Goal: Information Seeking & Learning: Learn about a topic

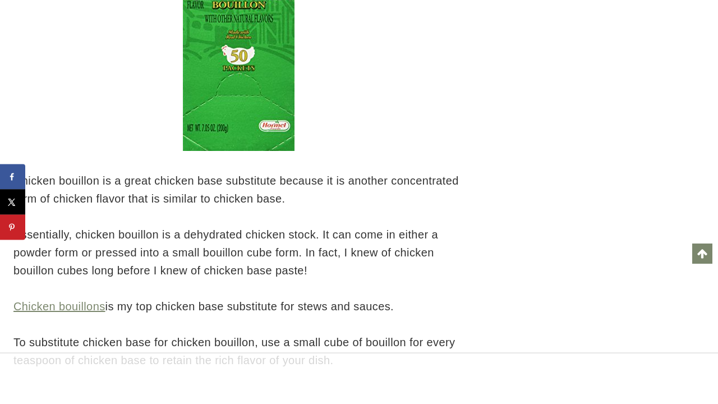
scroll to position [3092, 0]
